Goal: Task Accomplishment & Management: Complete application form

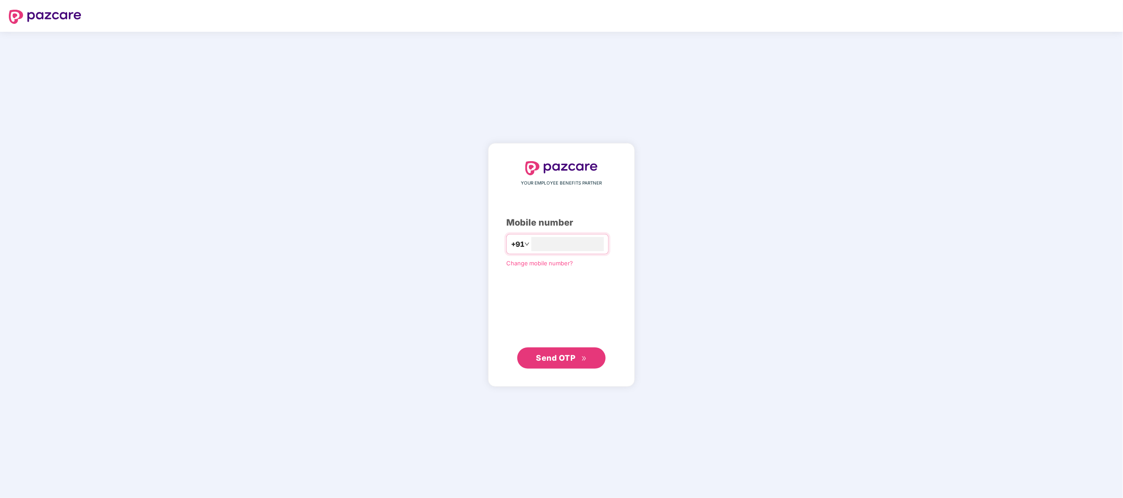
type input "**********"
click at [534, 359] on button "Send OTP" at bounding box center [561, 357] width 88 height 21
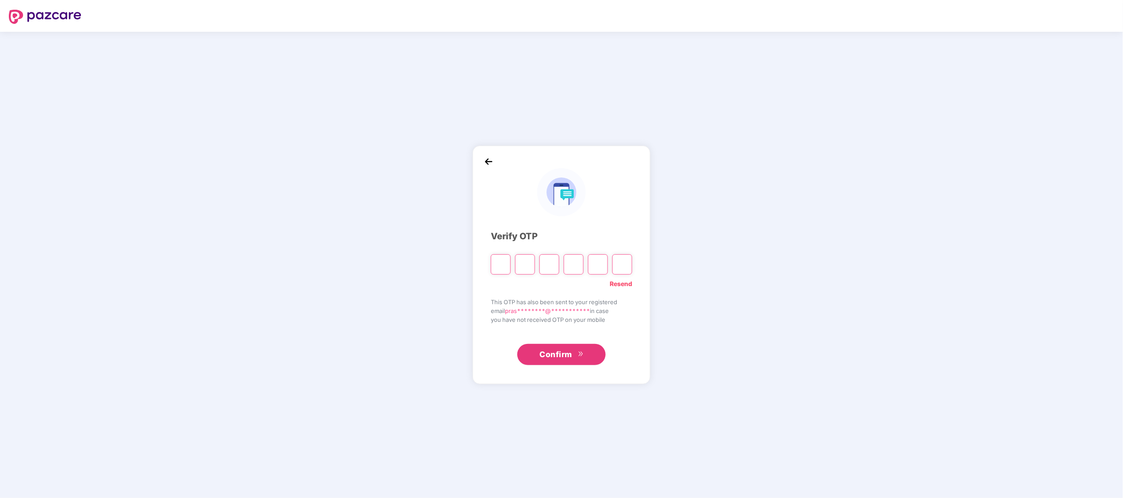
type input "*"
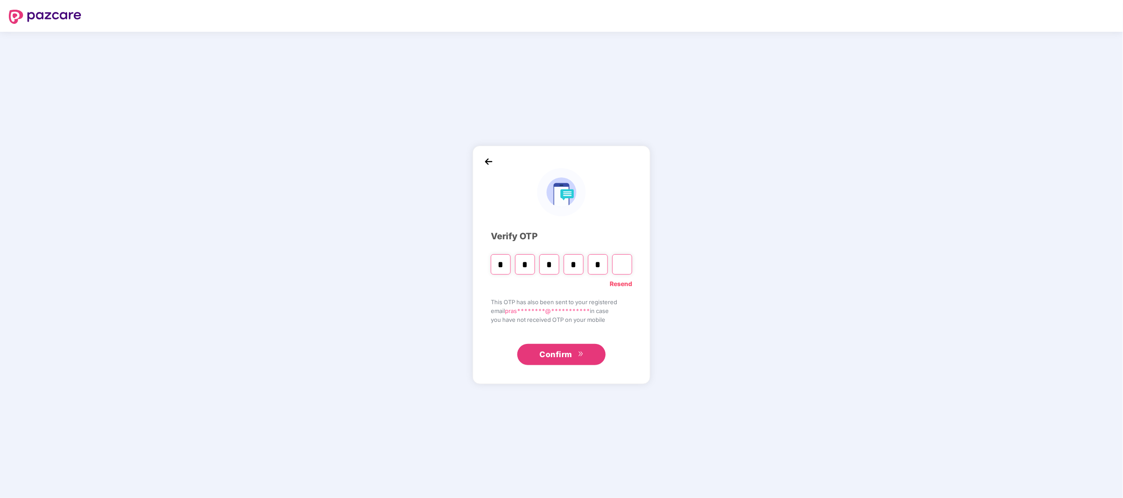
type input "*"
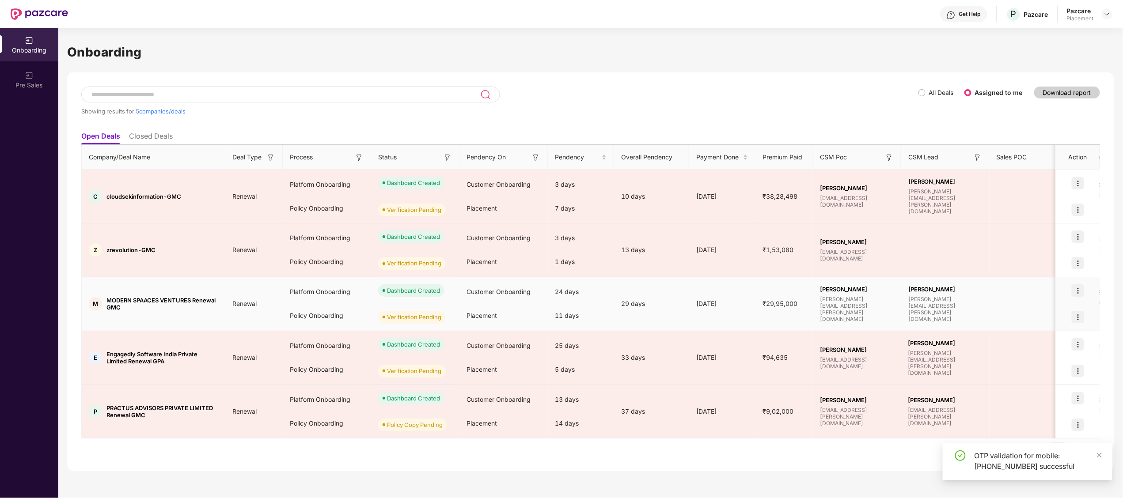
click at [122, 301] on span "MODERN SPAACES VENTURES Renewal GMC" at bounding box center [162, 304] width 112 height 14
copy span "MODERN SPAACES VENTURES Renewal GMC"
click at [122, 301] on span "MODERN SPAACES VENTURES Renewal GMC" at bounding box center [162, 304] width 112 height 14
click at [357, 323] on div "Policy Onboarding" at bounding box center [327, 316] width 88 height 24
